Goal: Information Seeking & Learning: Learn about a topic

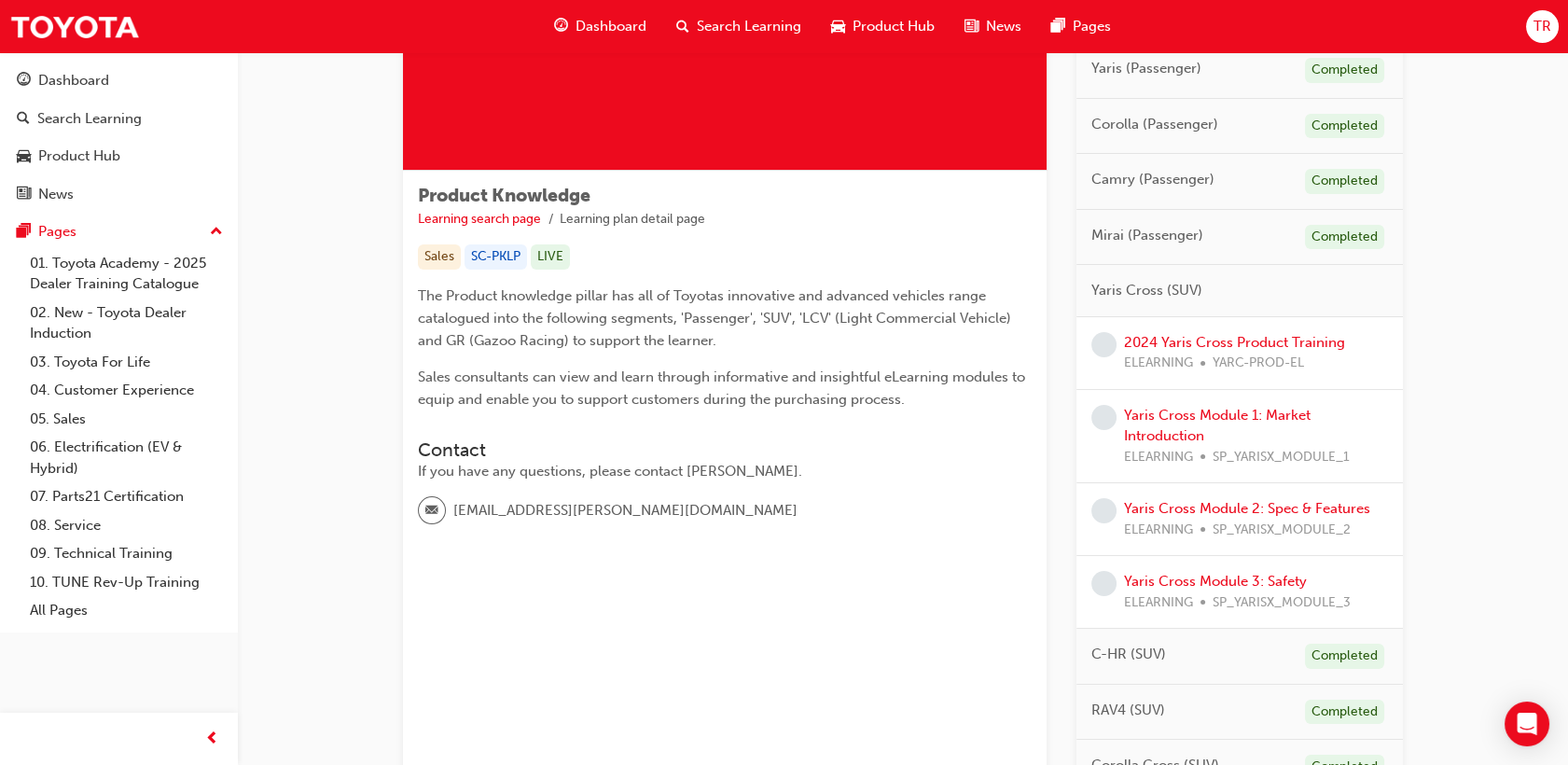
scroll to position [207, 0]
click at [1164, 342] on link "2024 Yaris Cross Product Training" at bounding box center [1235, 341] width 221 height 17
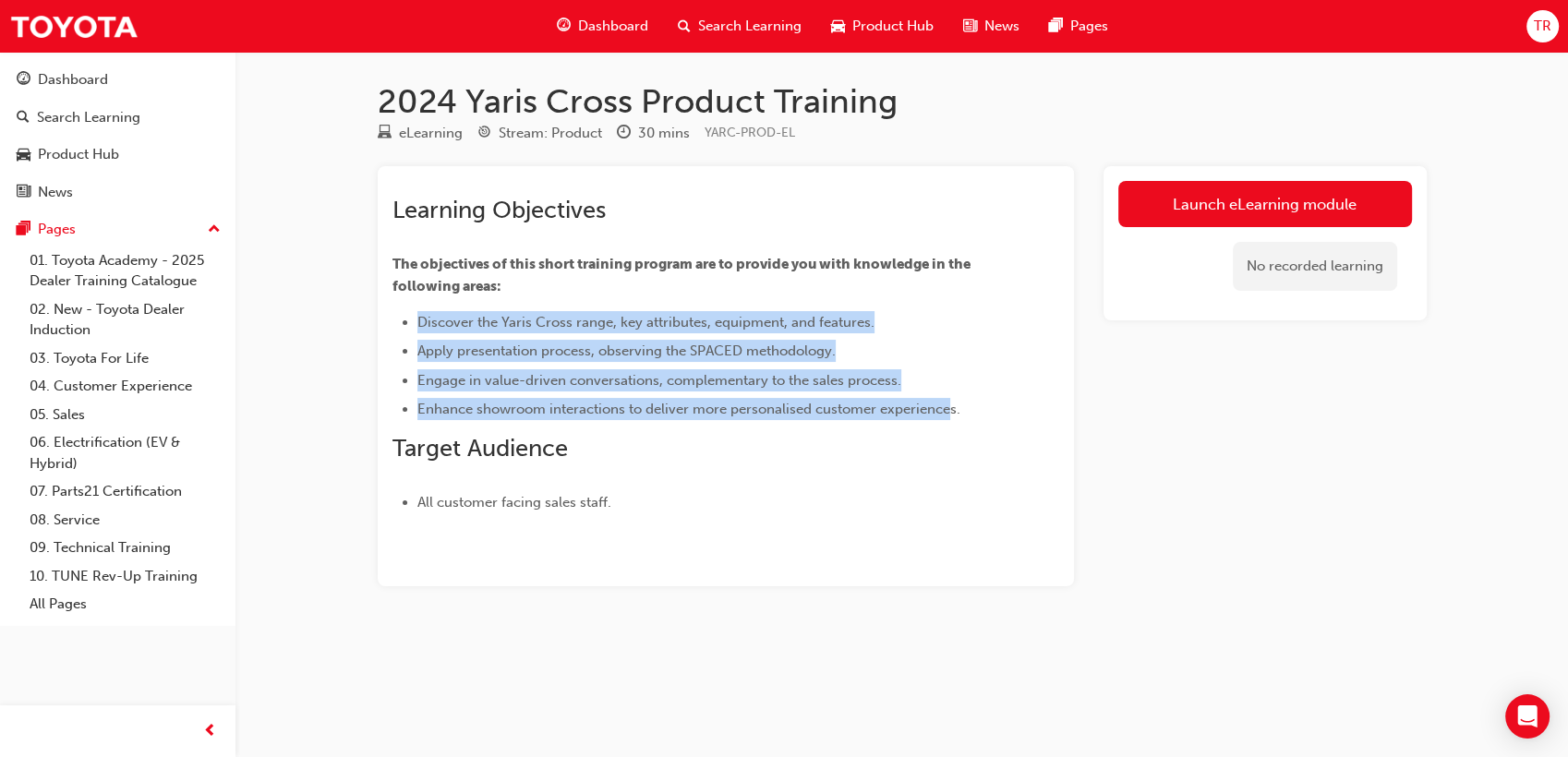
drag, startPoint x: 420, startPoint y: 329, endPoint x: 958, endPoint y: 406, distance: 543.5
click at [958, 406] on ul "Discover the Yaris Cross range, key attributes, equipment, and features. Apply …" at bounding box center [693, 365] width 600 height 110
click at [959, 405] on span "Enhance showroom interactions to deliver more personalised customer experiences." at bounding box center [689, 409] width 543 height 17
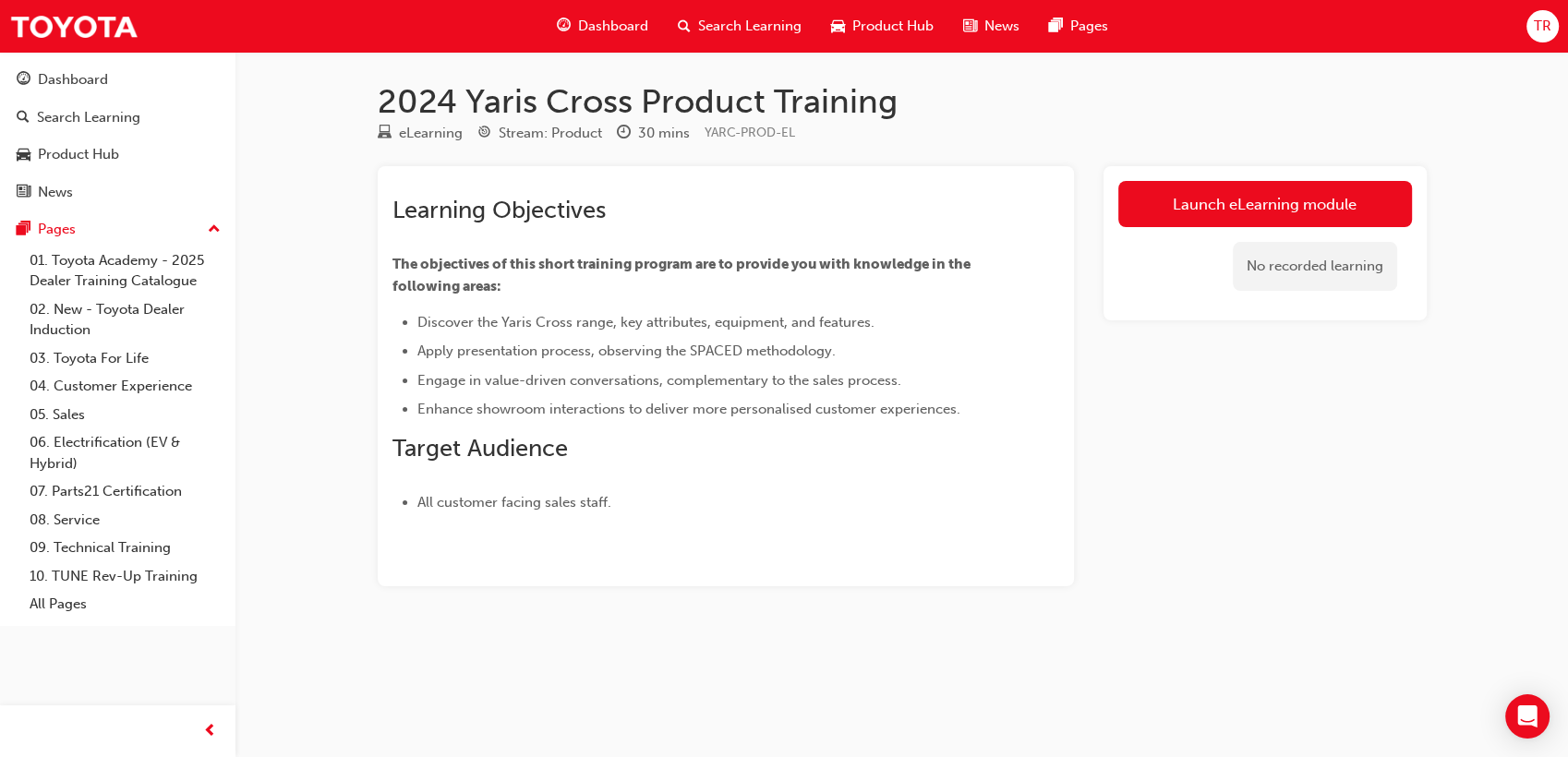
click at [978, 409] on li "Enhance showroom interactions to deliver more personalised customer experiences." at bounding box center [705, 409] width 576 height 22
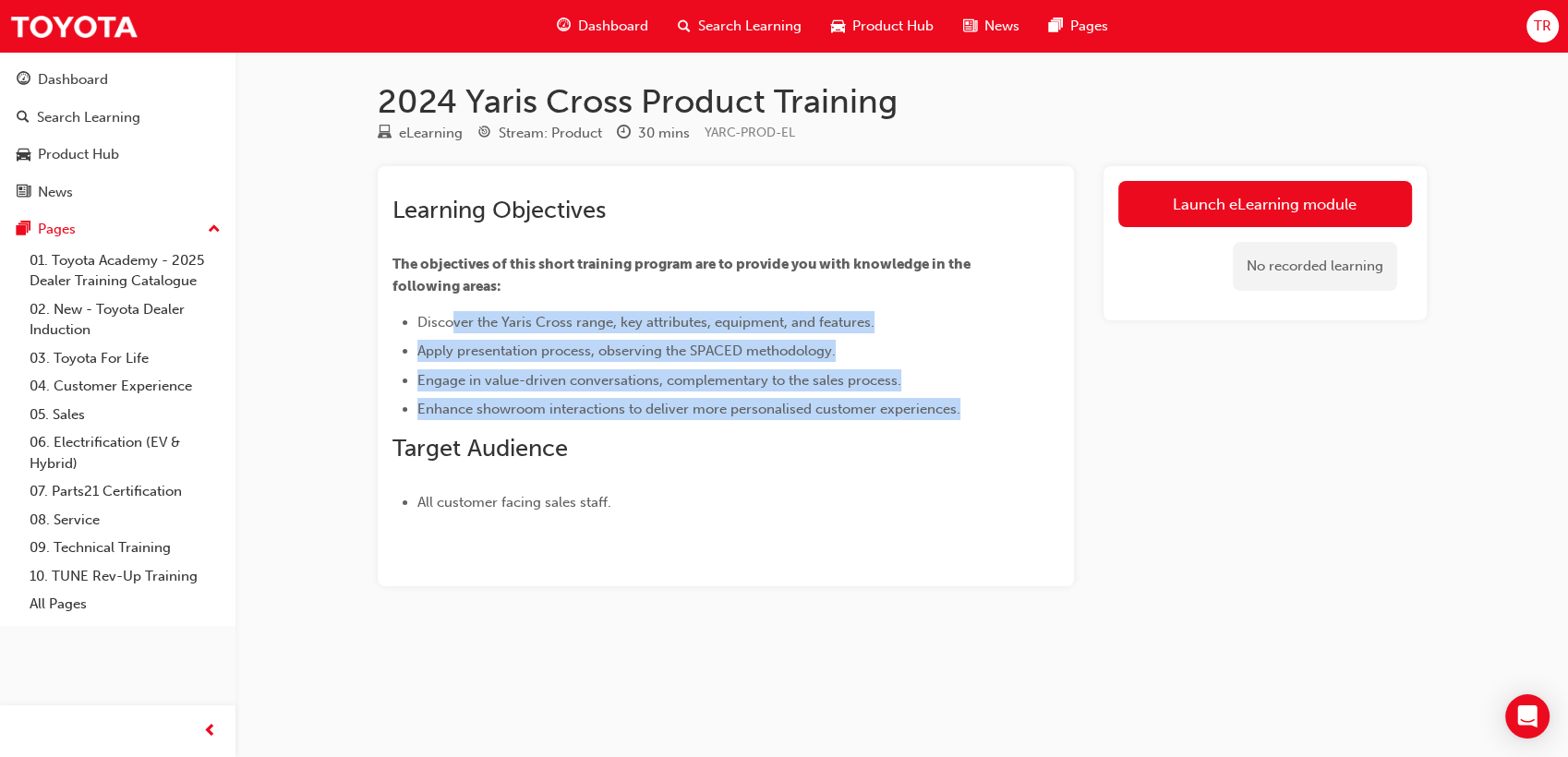
drag, startPoint x: 994, startPoint y: 413, endPoint x: 435, endPoint y: 321, distance: 566.5
click at [435, 321] on div "Learning Objectives The objectives of this short training program are to provid…" at bounding box center [726, 346] width 666 height 333
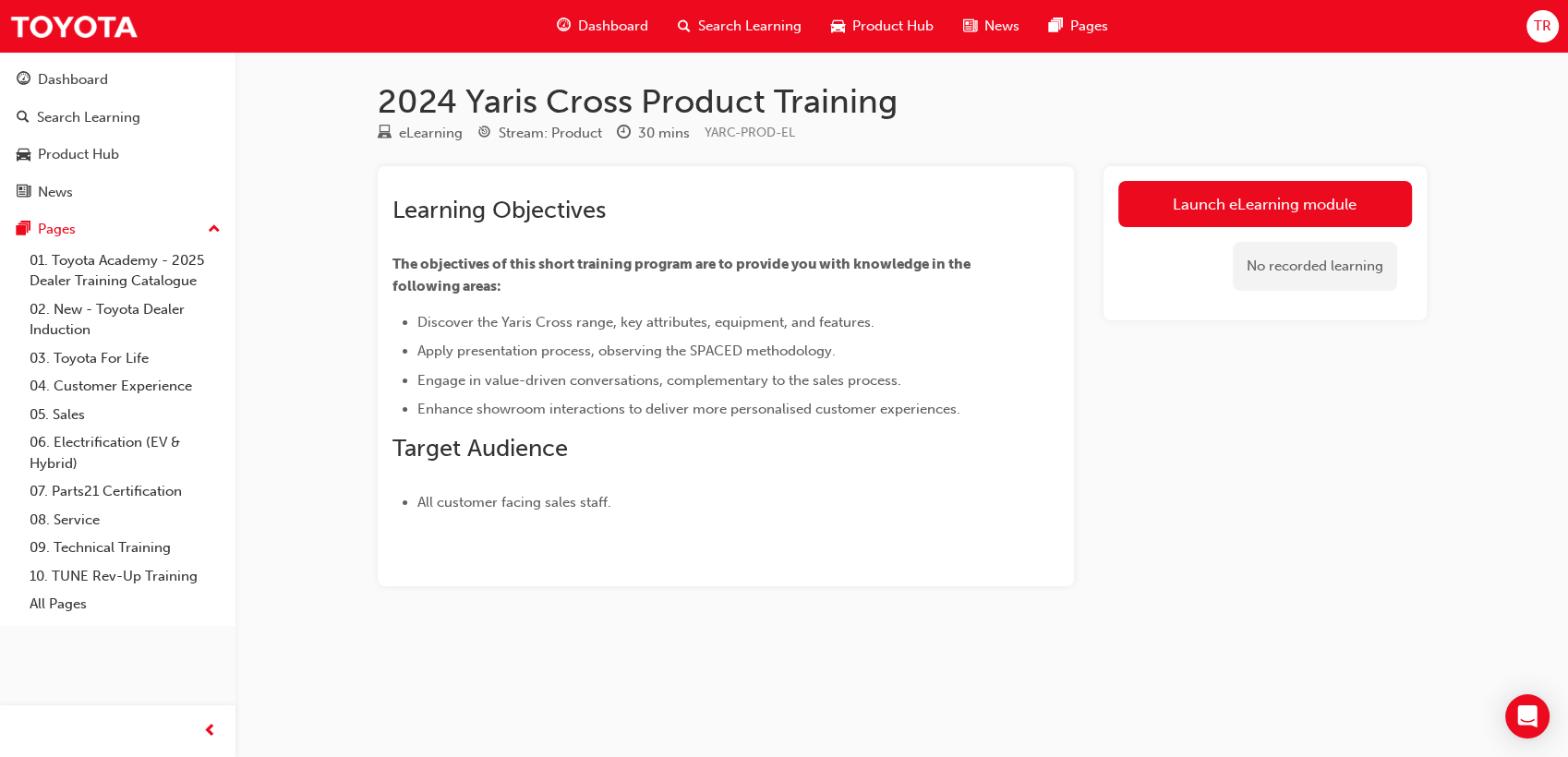
click at [431, 318] on span "Discover the Yaris Cross range, key attributes, equipment, and features." at bounding box center [646, 322] width 457 height 17
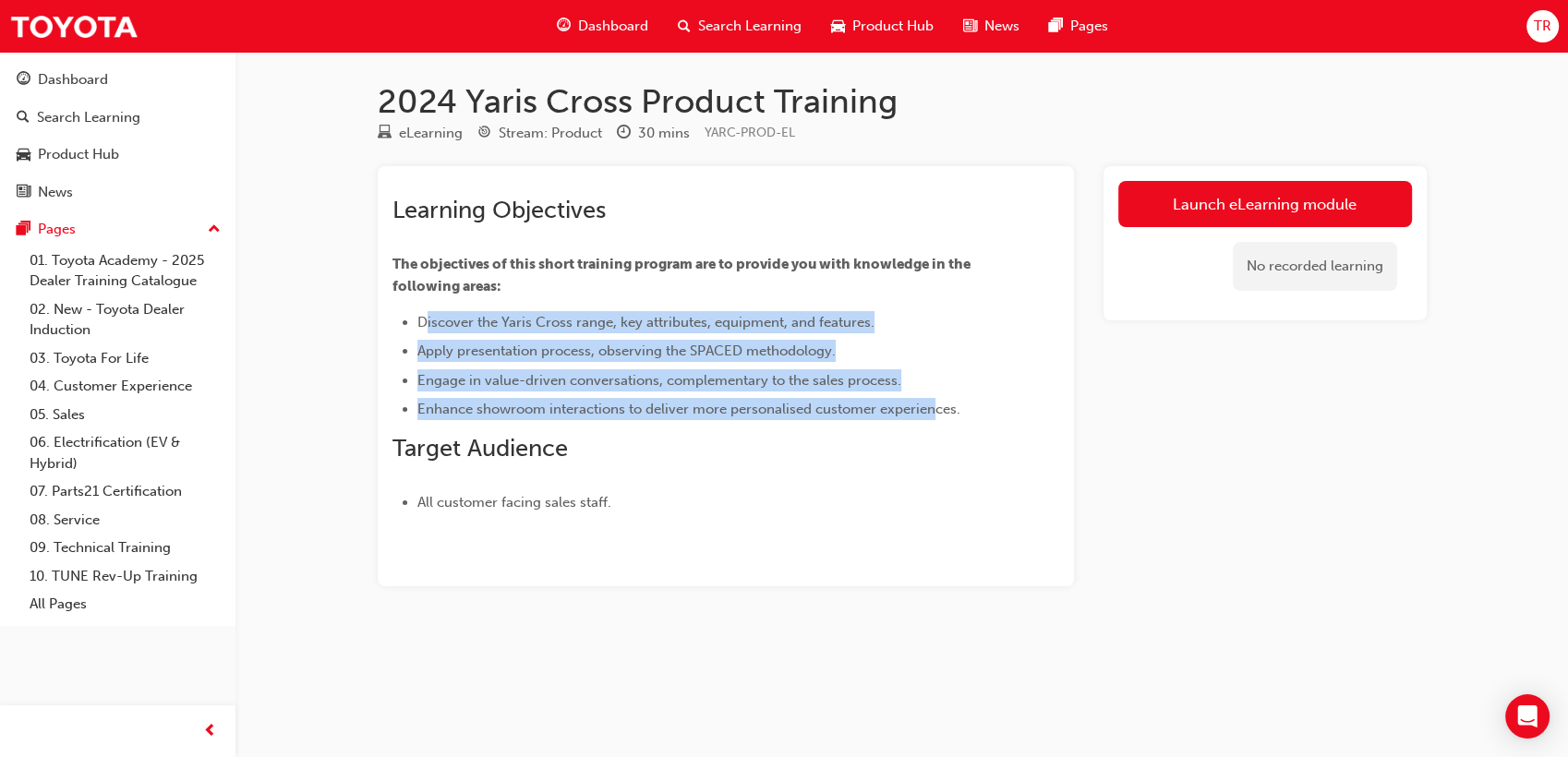
drag, startPoint x: 428, startPoint y: 318, endPoint x: 940, endPoint y: 396, distance: 517.9
click at [940, 396] on ul "Discover the Yaris Cross range, key attributes, equipment, and features. Apply …" at bounding box center [693, 365] width 600 height 110
click at [941, 397] on ul "Discover the Yaris Cross range, key attributes, equipment, and features. Apply …" at bounding box center [693, 365] width 600 height 110
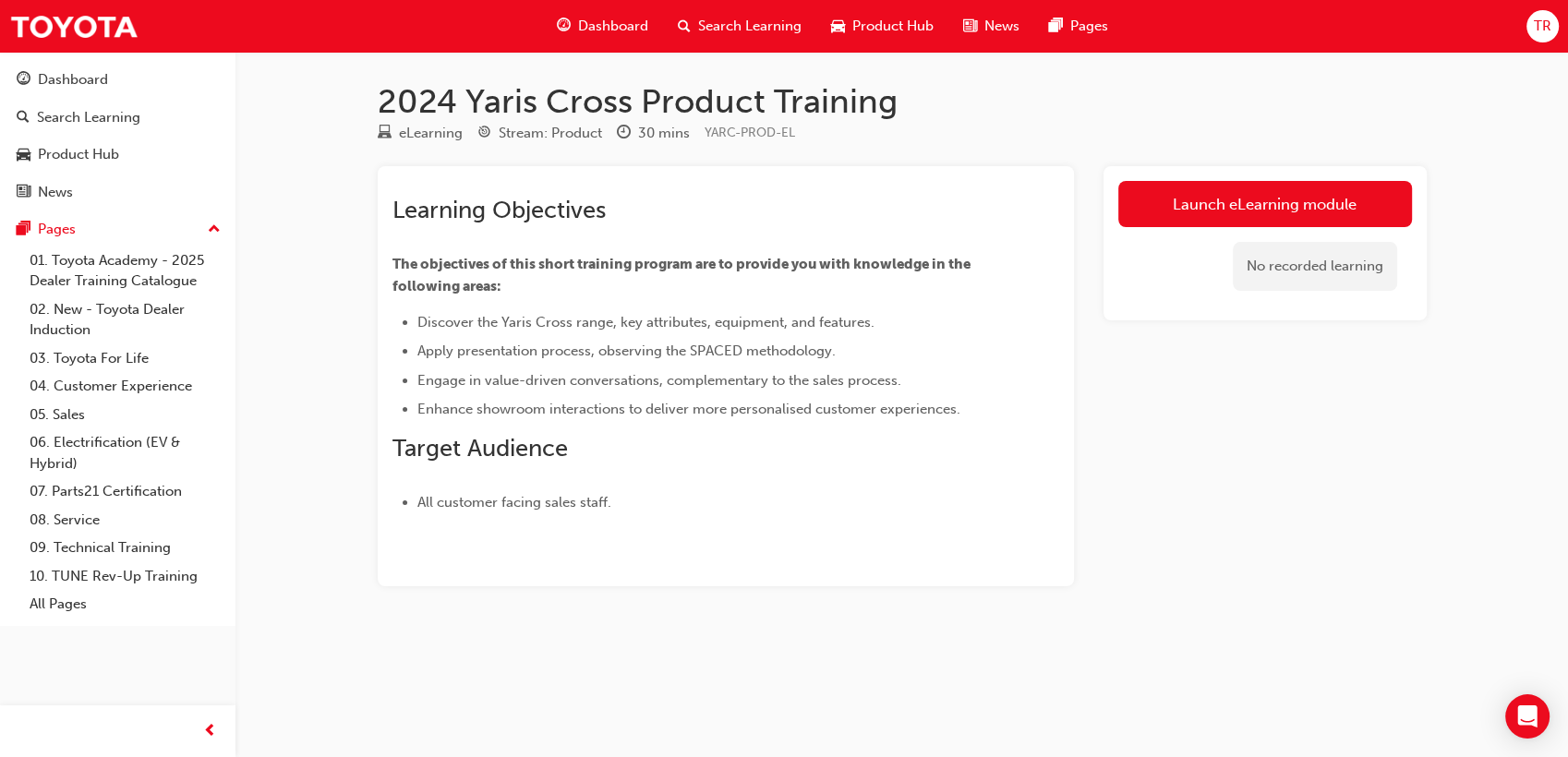
click at [964, 411] on li "Enhance showroom interactions to deliver more personalised customer experiences." at bounding box center [705, 409] width 576 height 22
click at [864, 345] on li "Apply presentation process, observing the SPACED methodology." at bounding box center [705, 350] width 576 height 22
click at [761, 308] on div "Learning Objectives The objectives of this short training program are to provid…" at bounding box center [693, 354] width 600 height 318
click at [594, 318] on span "Discover the Yaris Cross range, key attributes, equipment, and features." at bounding box center [646, 322] width 457 height 17
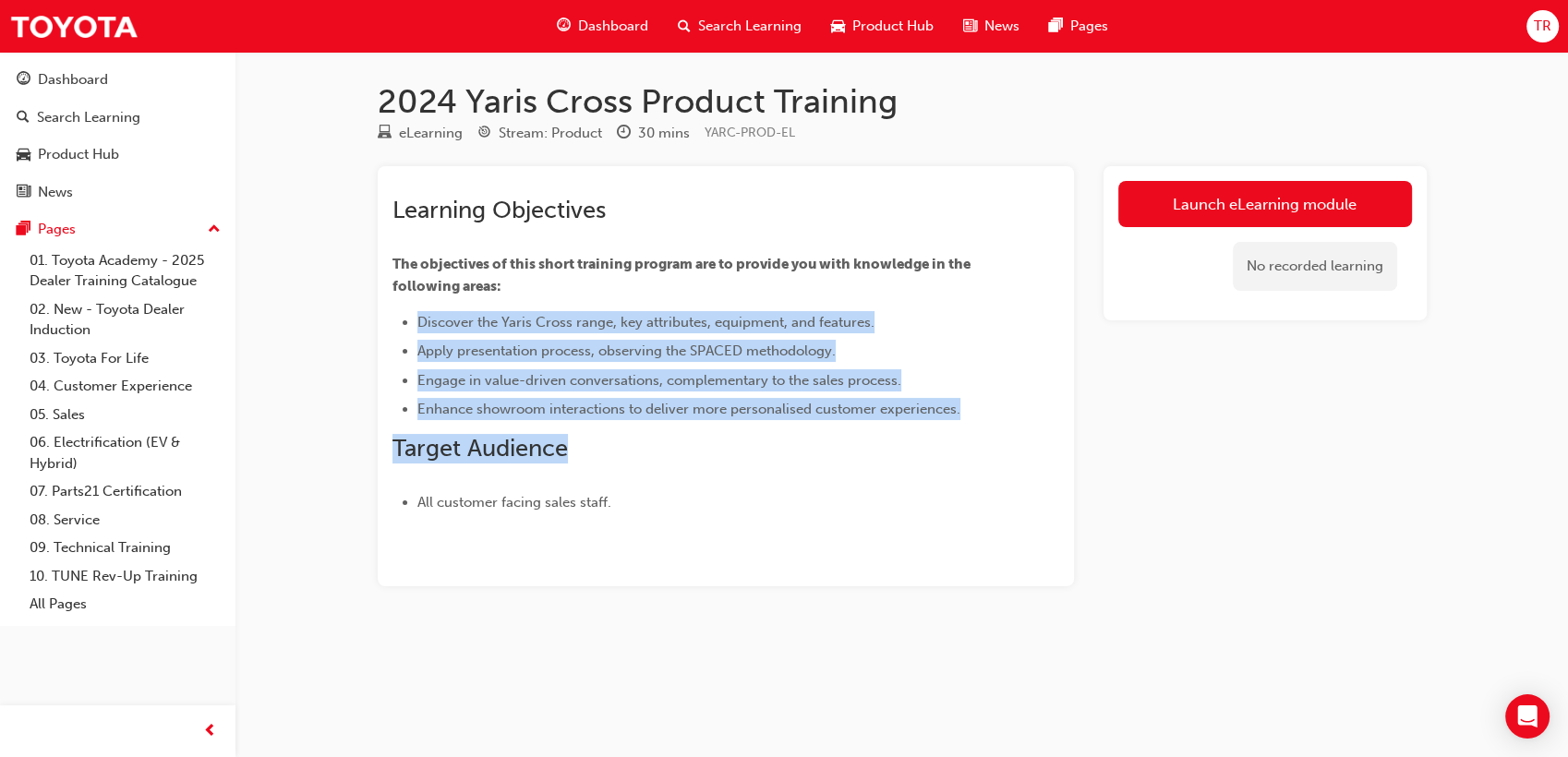
drag, startPoint x: 515, startPoint y: 349, endPoint x: 952, endPoint y: 431, distance: 444.6
click at [952, 431] on div "Learning Objectives The objectives of this short training program are to provid…" at bounding box center [693, 354] width 600 height 318
drag, startPoint x: 952, startPoint y: 431, endPoint x: 963, endPoint y: 423, distance: 13.6
click at [963, 423] on div "Learning Objectives The objectives of this short training program are to provid…" at bounding box center [693, 354] width 600 height 318
click at [734, 462] on h2 "Target Audience" at bounding box center [693, 449] width 600 height 30
